Goal: Task Accomplishment & Management: Use online tool/utility

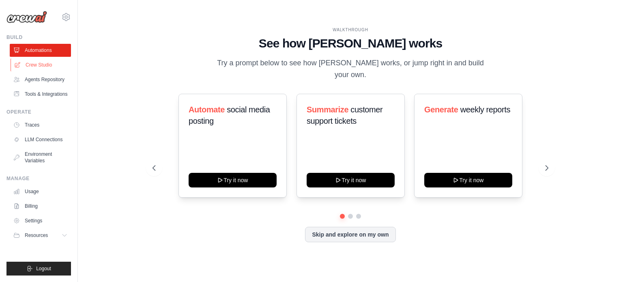
click at [44, 68] on link "Crew Studio" at bounding box center [41, 64] width 61 height 13
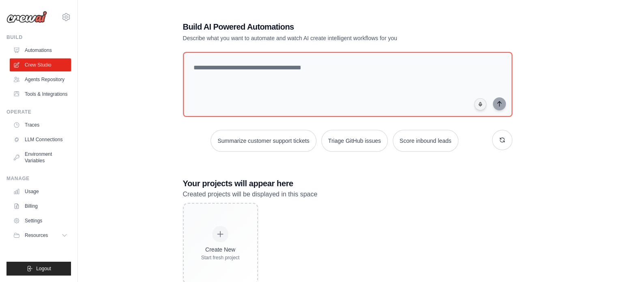
scroll to position [23, 0]
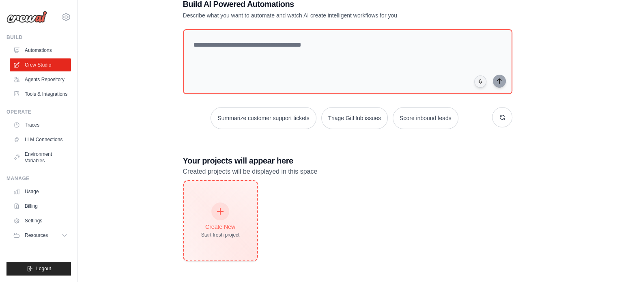
click at [231, 204] on div "Create New Start fresh project" at bounding box center [220, 220] width 39 height 35
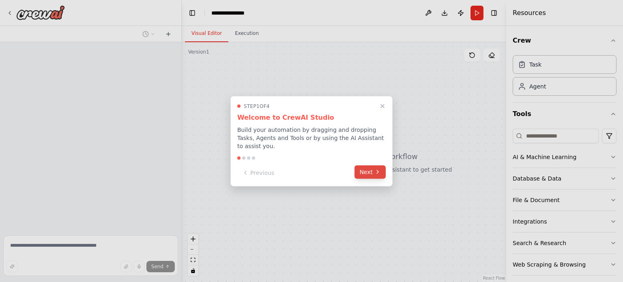
click at [369, 168] on button "Next" at bounding box center [370, 171] width 31 height 13
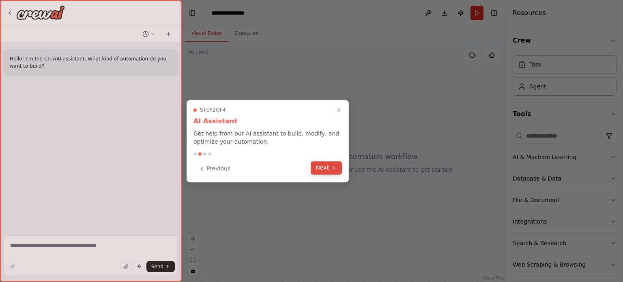
click at [330, 169] on button "Next" at bounding box center [326, 167] width 31 height 13
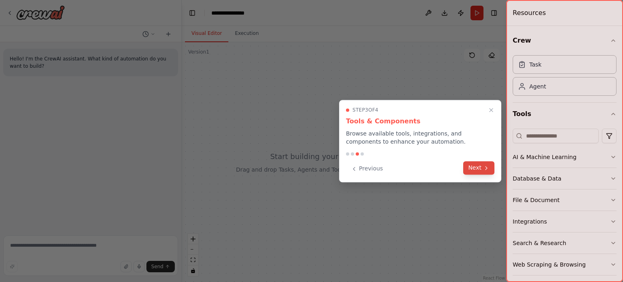
click at [486, 166] on icon at bounding box center [487, 167] width 2 height 3
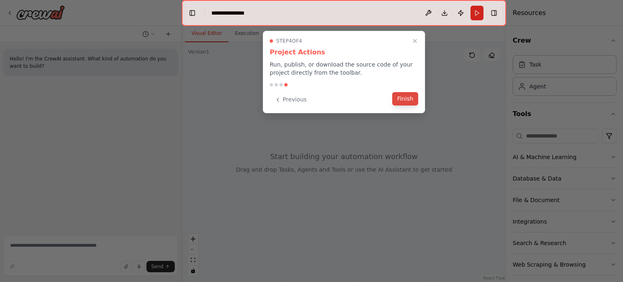
click at [403, 101] on button "Finish" at bounding box center [405, 98] width 26 height 13
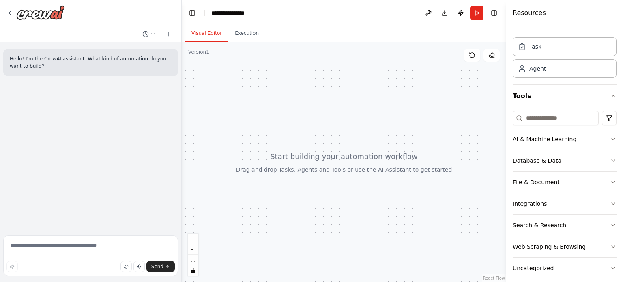
scroll to position [27, 0]
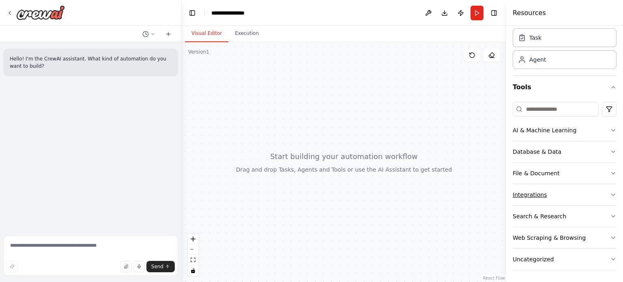
click at [545, 190] on button "Integrations" at bounding box center [565, 194] width 104 height 21
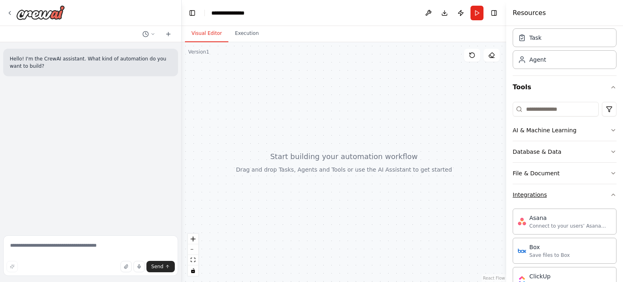
click at [555, 190] on button "Integrations" at bounding box center [565, 194] width 104 height 21
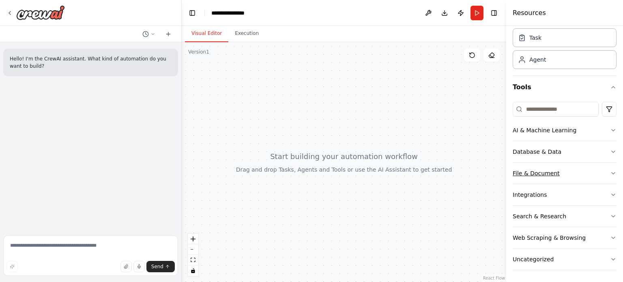
click at [556, 174] on button "File & Document" at bounding box center [565, 173] width 104 height 21
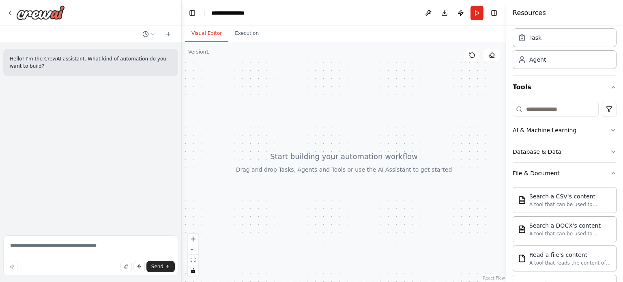
click at [570, 172] on button "File & Document" at bounding box center [565, 173] width 104 height 21
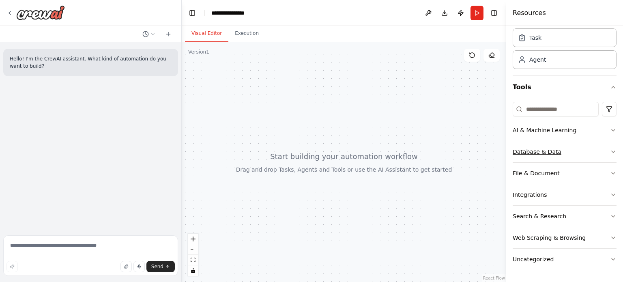
click at [573, 152] on button "Database & Data" at bounding box center [565, 151] width 104 height 21
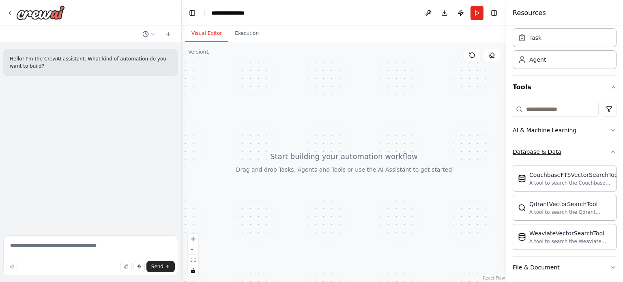
click at [573, 152] on button "Database & Data" at bounding box center [565, 151] width 104 height 21
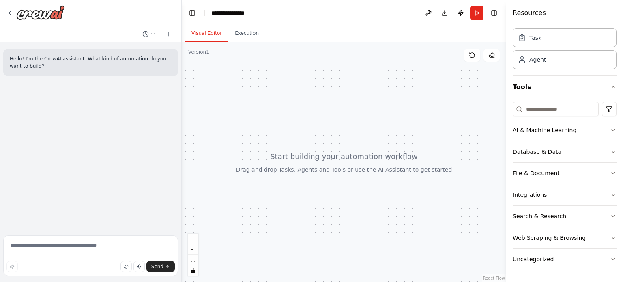
click at [580, 131] on button "AI & Machine Learning" at bounding box center [565, 130] width 104 height 21
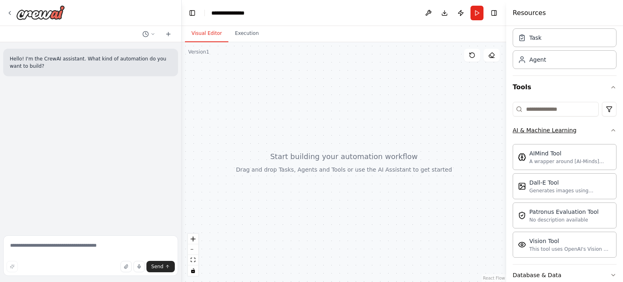
click at [580, 131] on button "AI & Machine Learning" at bounding box center [565, 130] width 104 height 21
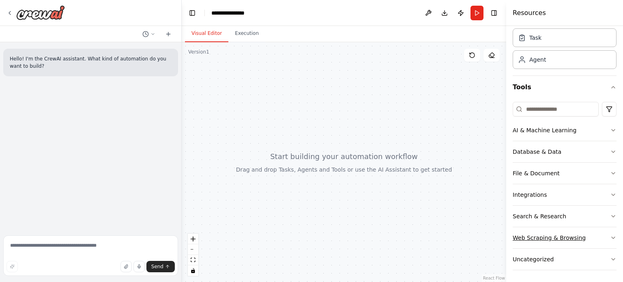
click at [559, 241] on button "Web Scraping & Browsing" at bounding box center [565, 237] width 104 height 21
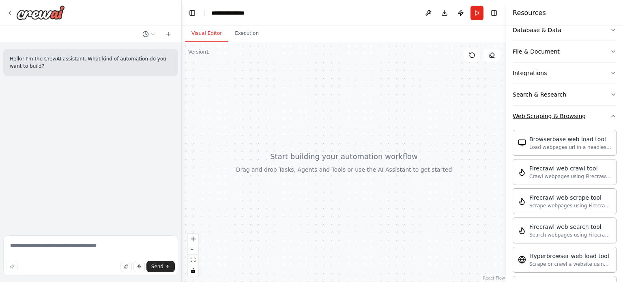
click at [558, 124] on button "Web Scraping & Browsing" at bounding box center [565, 116] width 104 height 21
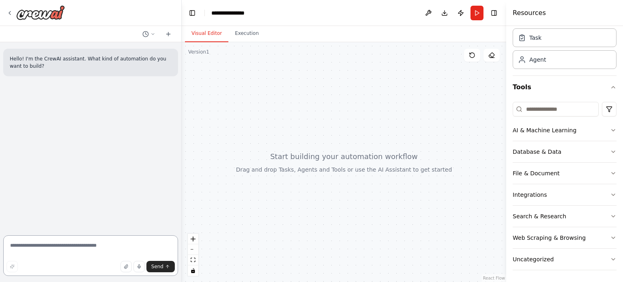
click at [100, 251] on textarea at bounding box center [90, 255] width 175 height 41
click at [576, 41] on div "Task" at bounding box center [565, 37] width 104 height 19
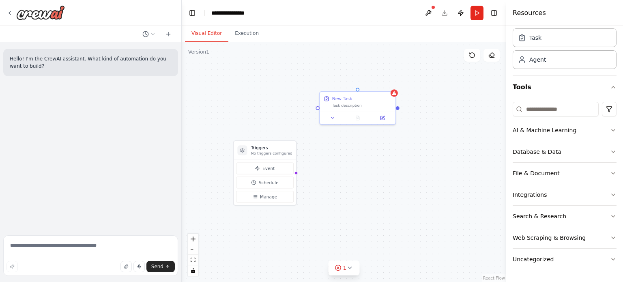
drag, startPoint x: 353, startPoint y: 227, endPoint x: 405, endPoint y: 73, distance: 162.4
click at [322, 157] on div "Triggers No triggers configured Event Schedule Manage New Task Task description" at bounding box center [344, 162] width 325 height 240
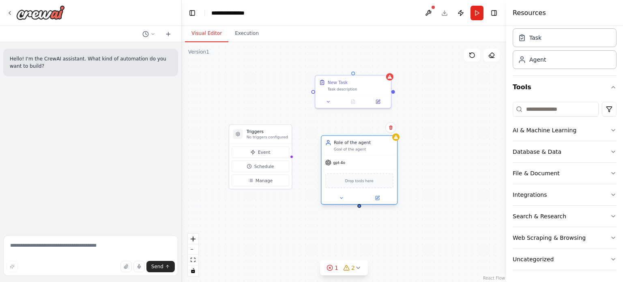
drag, startPoint x: 420, startPoint y: 203, endPoint x: 356, endPoint y: 151, distance: 82.6
click at [357, 152] on div "Role of the agent Goal of the agent gpt-4o Drop tools here" at bounding box center [359, 169] width 77 height 69
click at [386, 129] on icon at bounding box center [384, 127] width 3 height 4
